Goal: Information Seeking & Learning: Learn about a topic

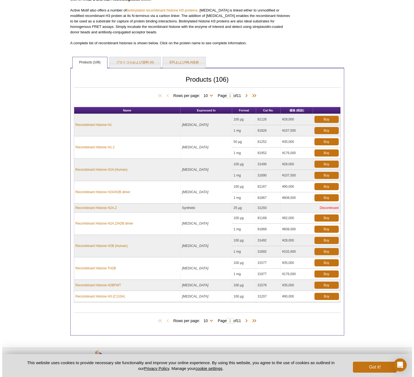
scroll to position [134, 0]
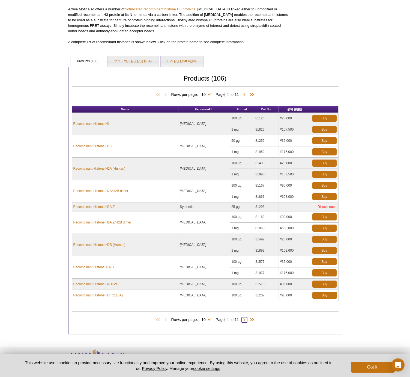
click at [247, 319] on span at bounding box center [244, 319] width 5 height 5
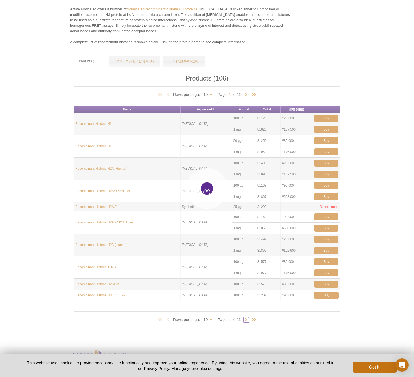
type input "2"
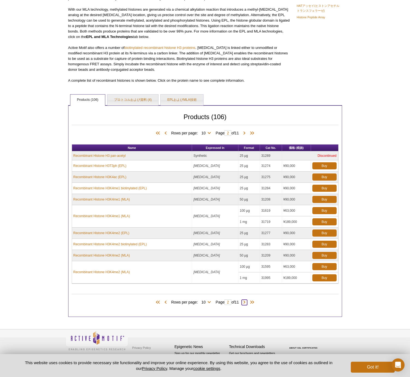
click at [247, 302] on span at bounding box center [244, 301] width 5 height 5
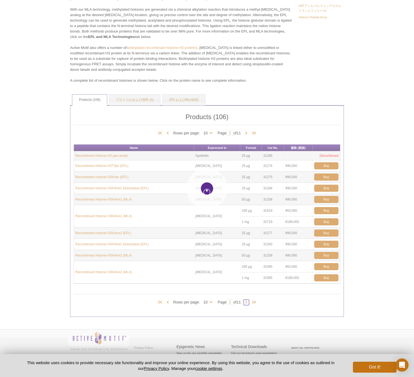
type input "3"
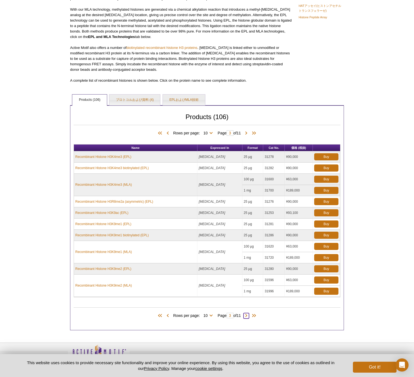
scroll to position [109, 0]
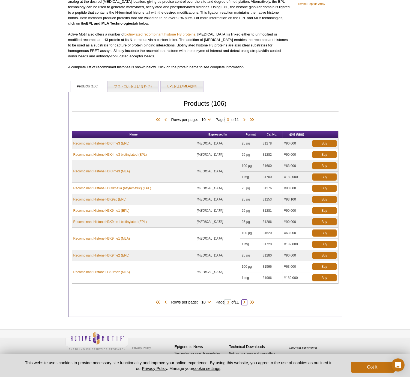
click at [247, 302] on span at bounding box center [244, 301] width 5 height 5
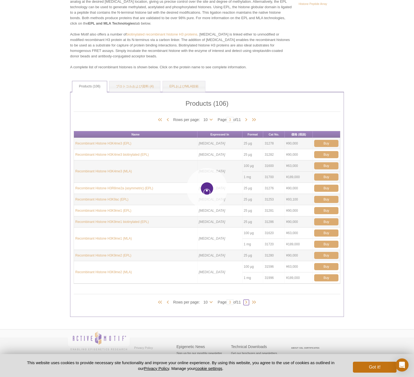
type input "4"
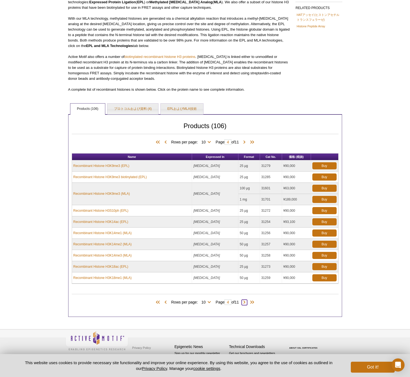
click at [247, 302] on span at bounding box center [244, 301] width 5 height 5
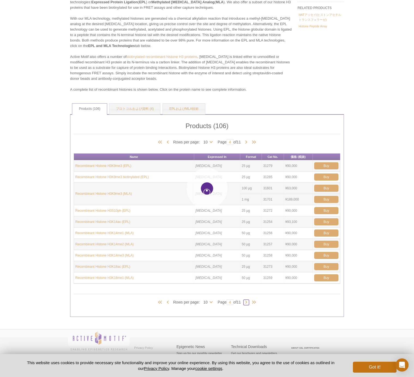
type input "5"
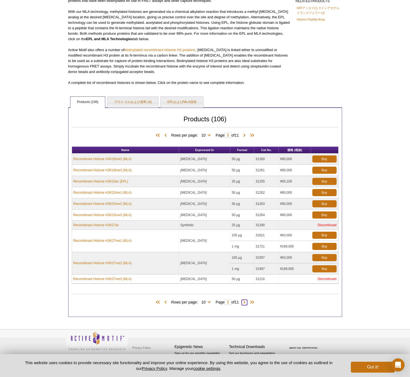
click at [247, 302] on span at bounding box center [244, 301] width 5 height 5
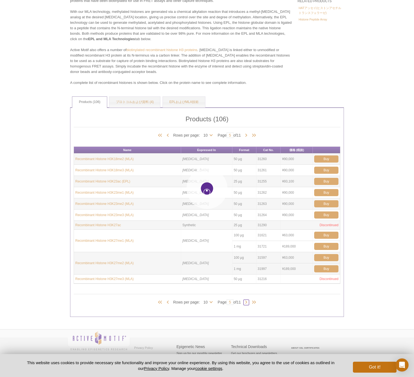
type input "6"
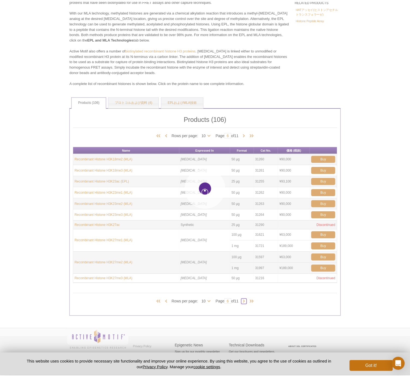
scroll to position [134, 0]
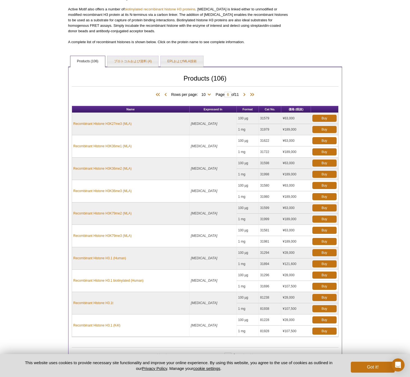
click at [247, 302] on td "100 µg" at bounding box center [248, 297] width 22 height 11
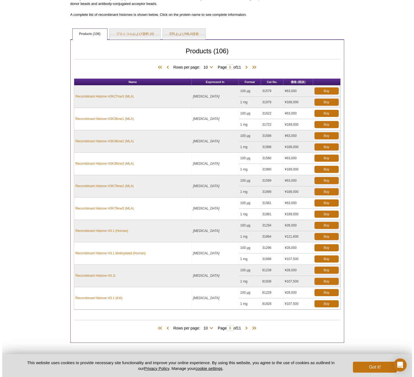
scroll to position [175, 0]
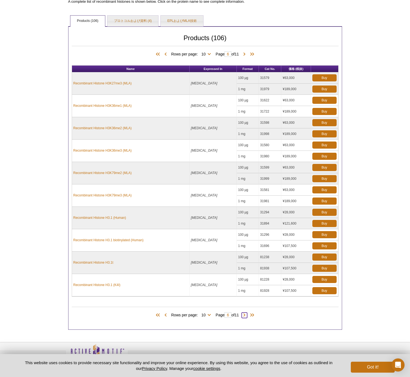
click at [245, 315] on span at bounding box center [244, 314] width 5 height 5
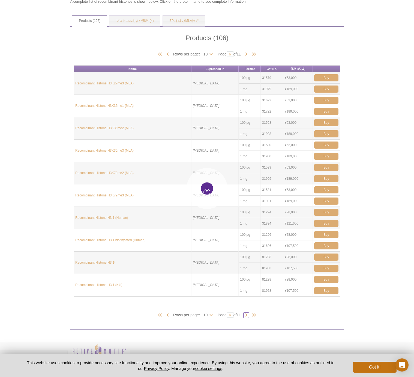
type input "7"
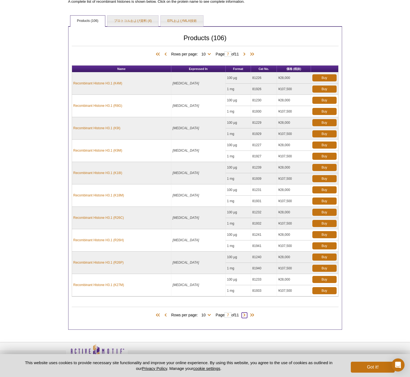
click at [247, 314] on span at bounding box center [244, 314] width 5 height 5
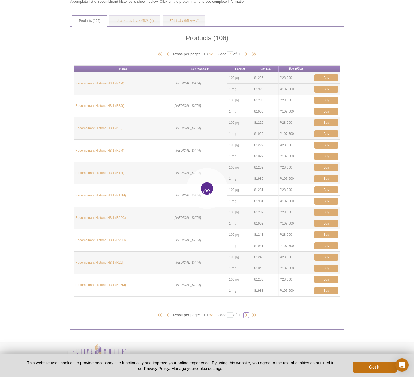
type input "8"
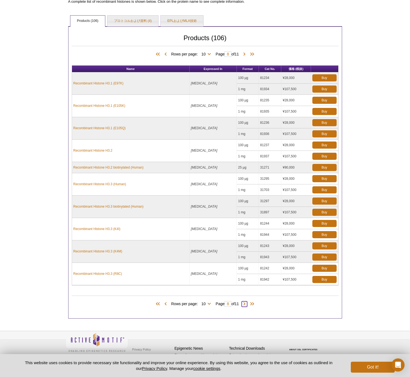
click at [246, 302] on span at bounding box center [244, 303] width 5 height 5
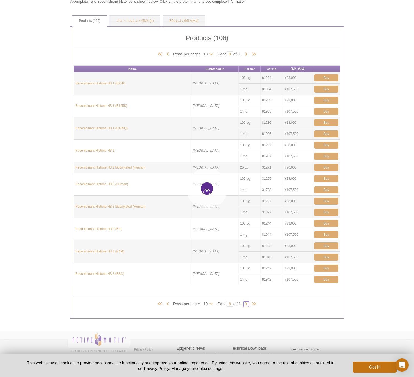
type input "9"
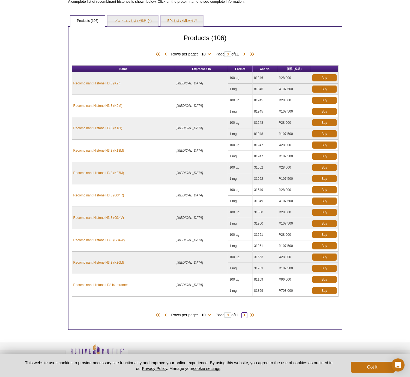
click at [246, 316] on span at bounding box center [244, 314] width 5 height 5
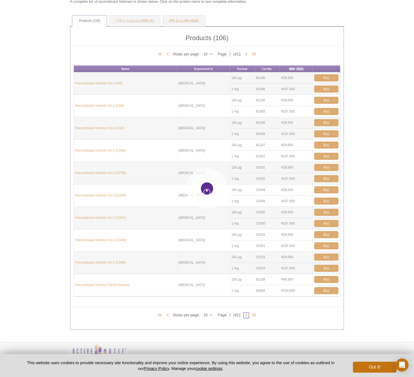
type input "10"
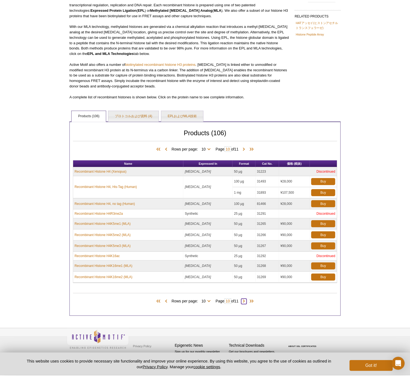
scroll to position [80, 0]
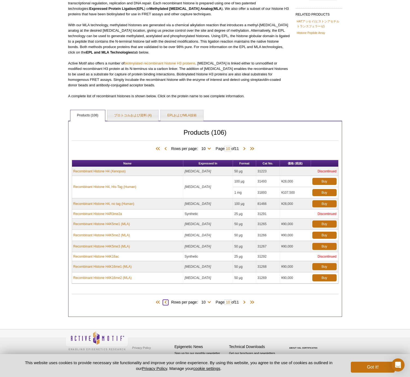
click at [165, 303] on span at bounding box center [165, 301] width 5 height 5
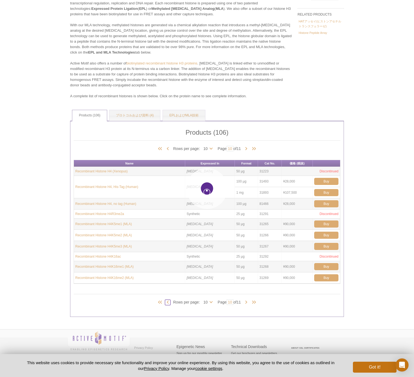
type input "9"
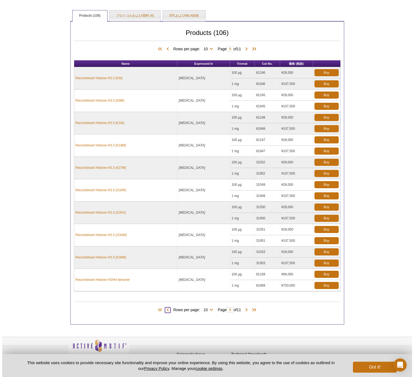
scroll to position [187, 0]
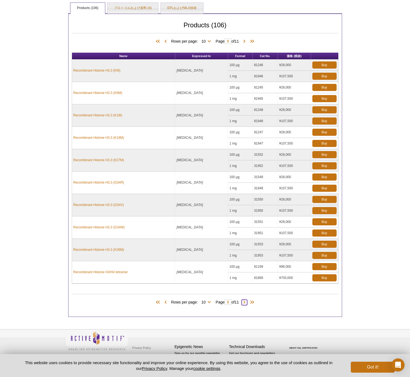
click at [246, 303] on span at bounding box center [244, 301] width 5 height 5
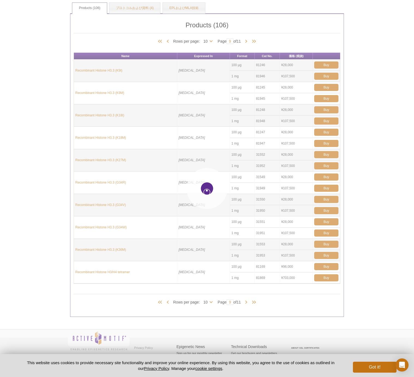
type input "10"
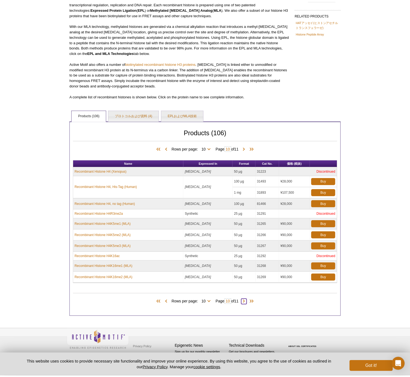
scroll to position [80, 0]
